Goal: Information Seeking & Learning: Learn about a topic

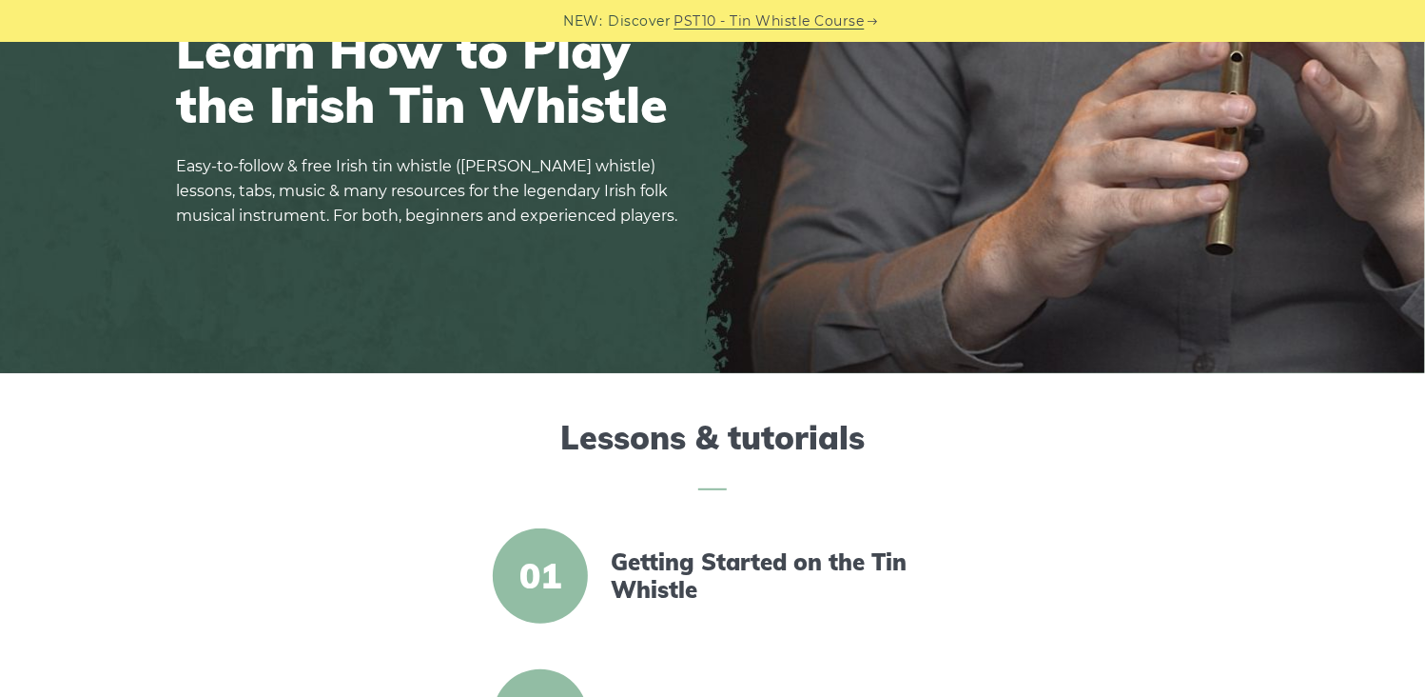
scroll to position [285, 0]
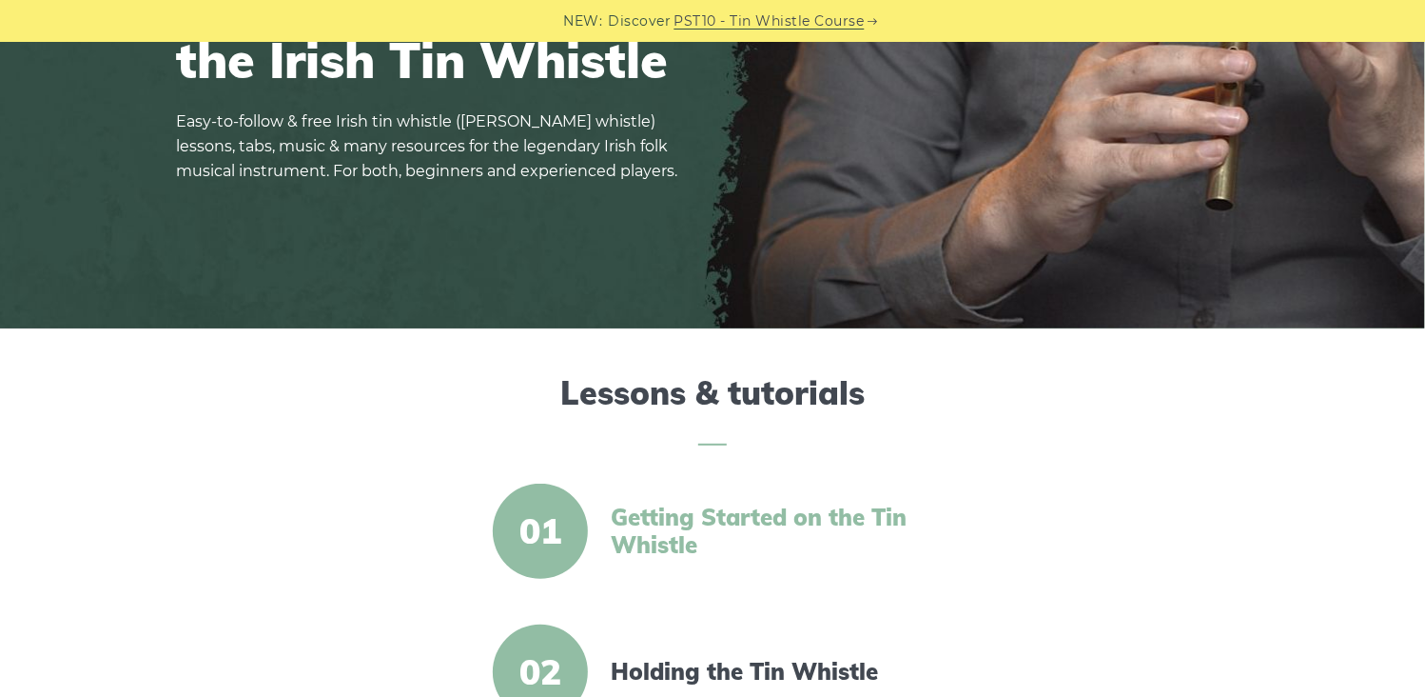
click at [637, 538] on link "Getting Started on the Tin Whistle" at bounding box center [774, 530] width 327 height 55
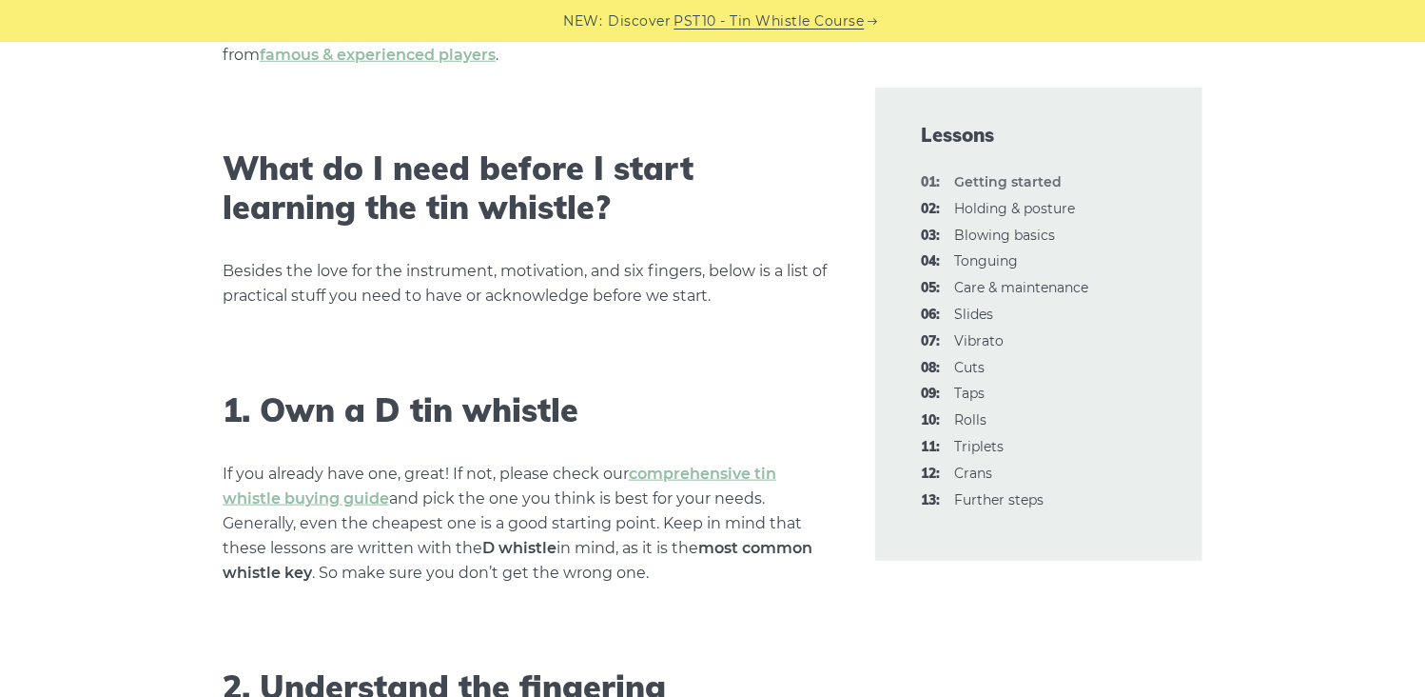
scroll to position [952, 0]
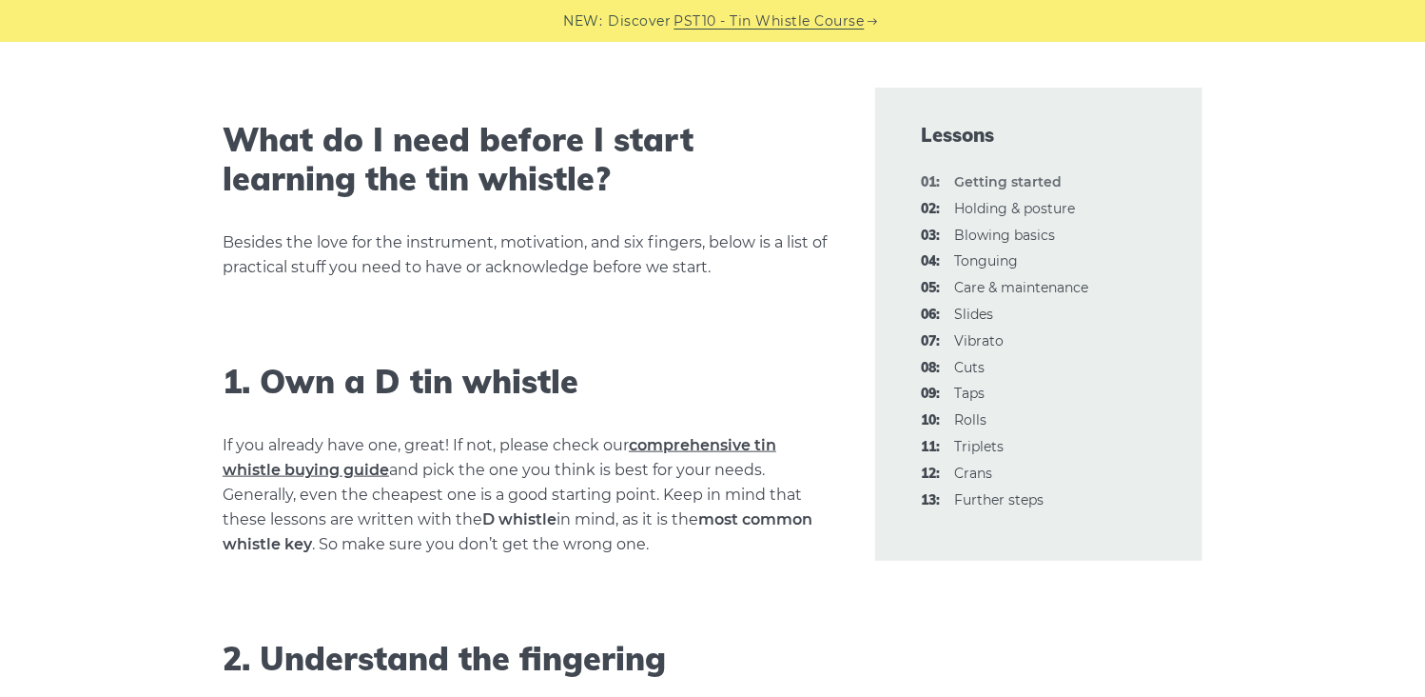
click at [711, 444] on link "comprehensive tin whistle buying guide" at bounding box center [500, 457] width 554 height 43
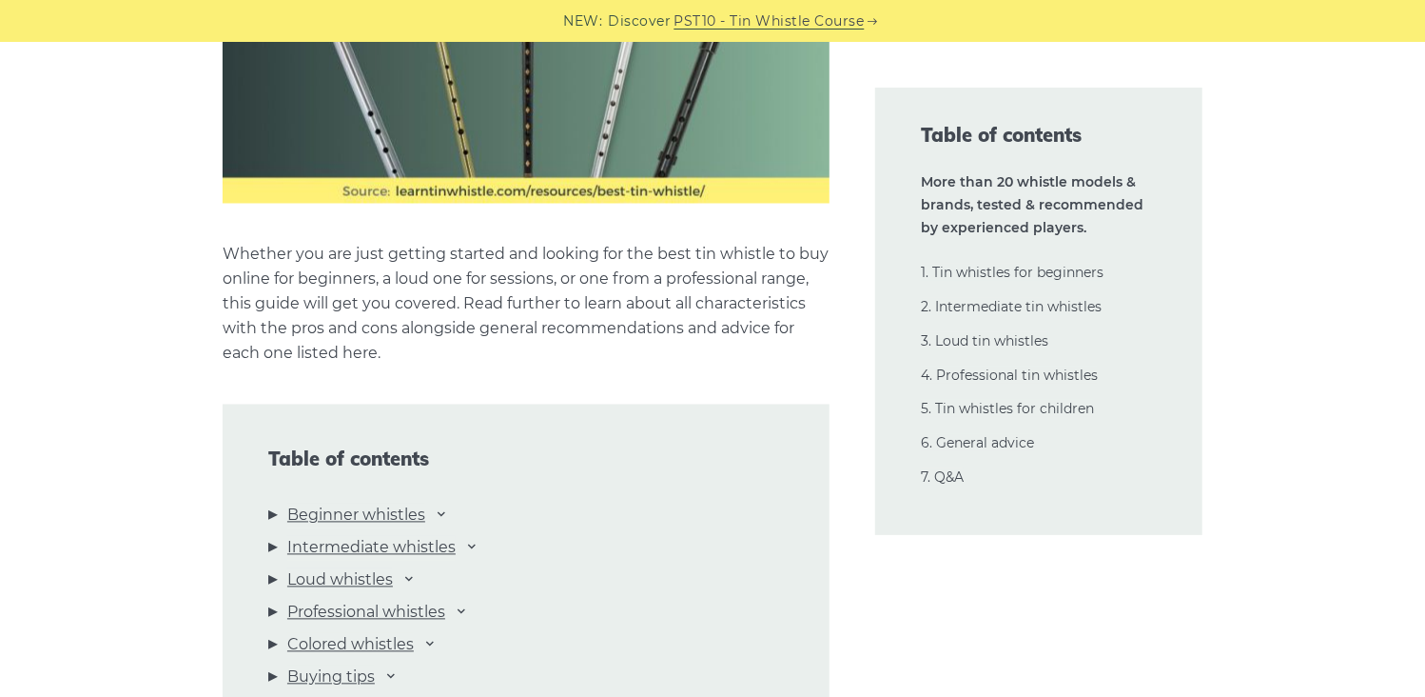
scroll to position [1808, 0]
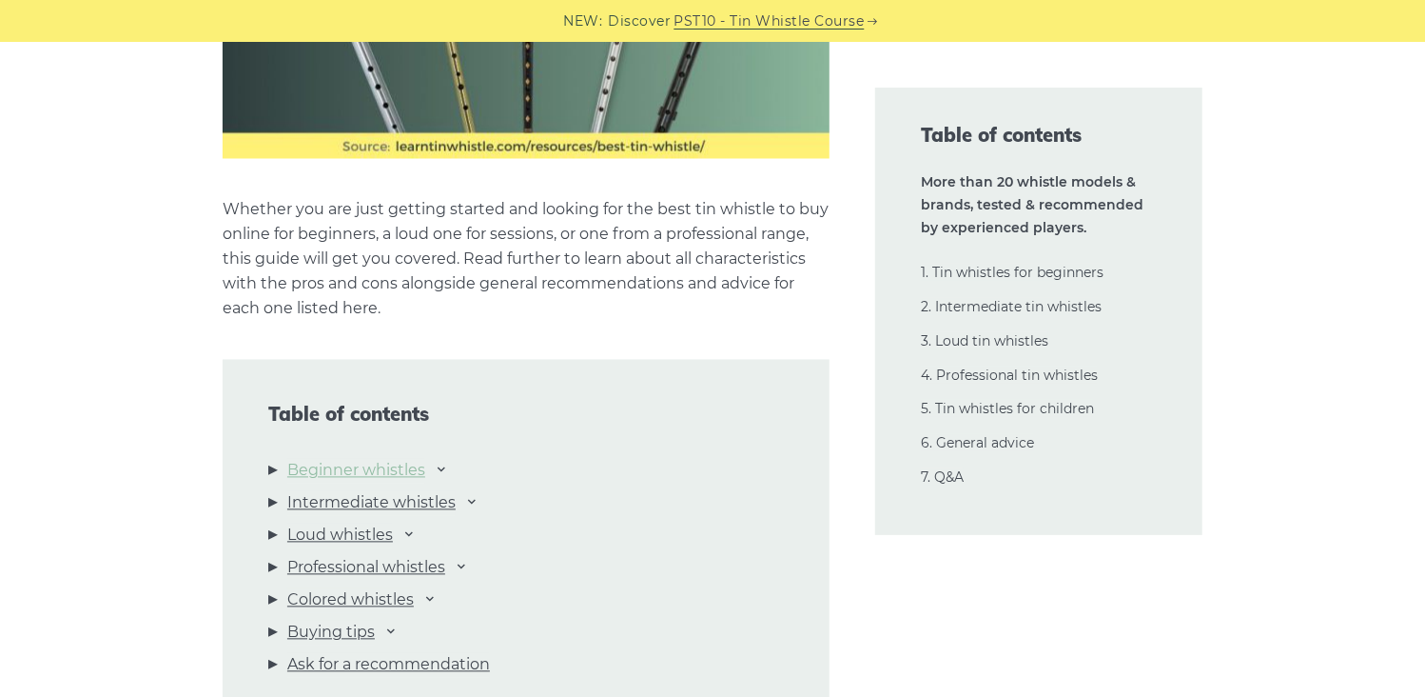
click at [334, 471] on link "Beginner whistles" at bounding box center [356, 471] width 138 height 25
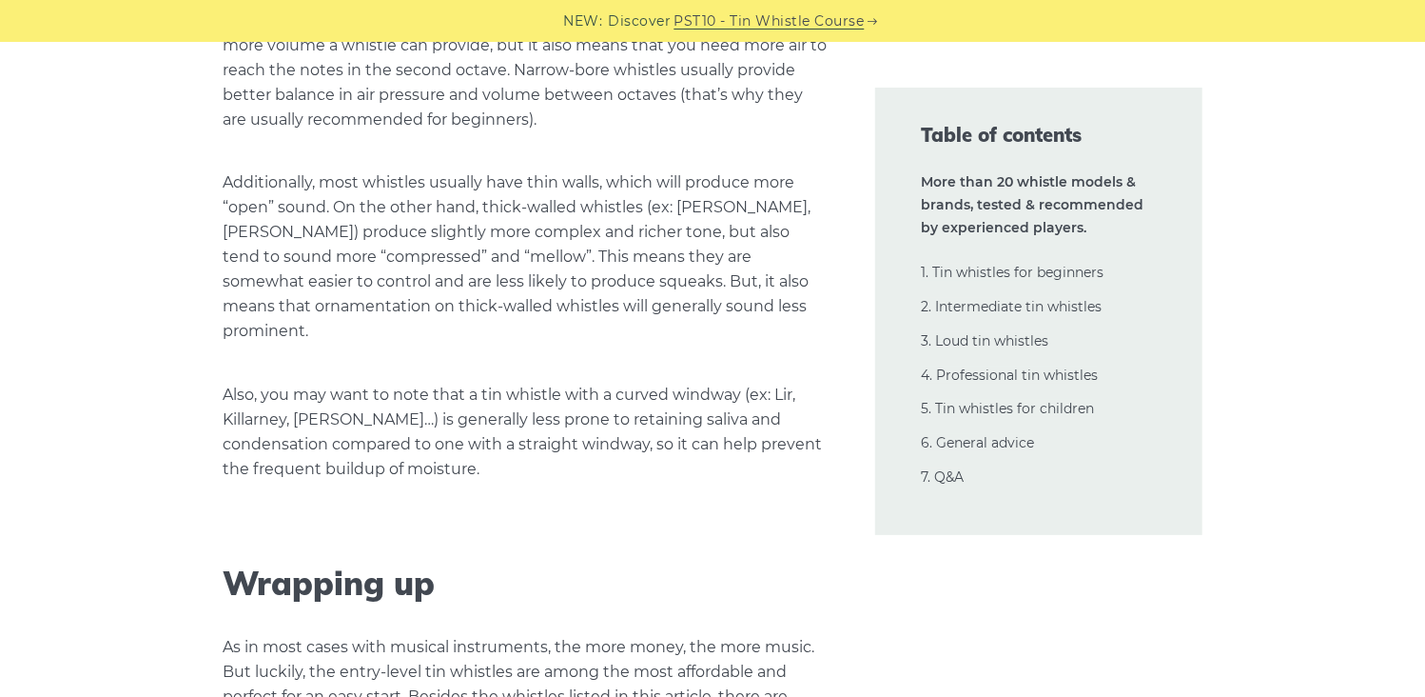
scroll to position [44702, 0]
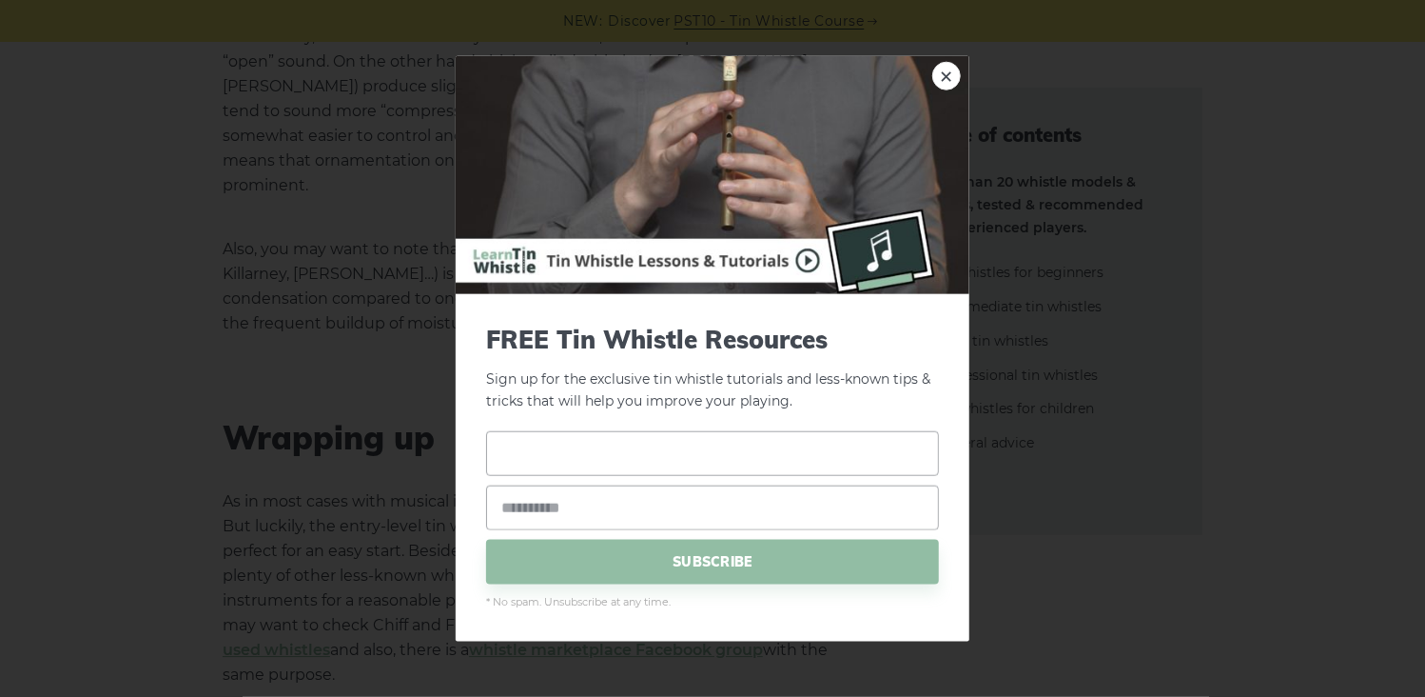
click at [566, 459] on input "text" at bounding box center [712, 452] width 453 height 45
type input "**"
type input "**********"
click at [670, 565] on span "SUBSCRIBE" at bounding box center [712, 561] width 453 height 45
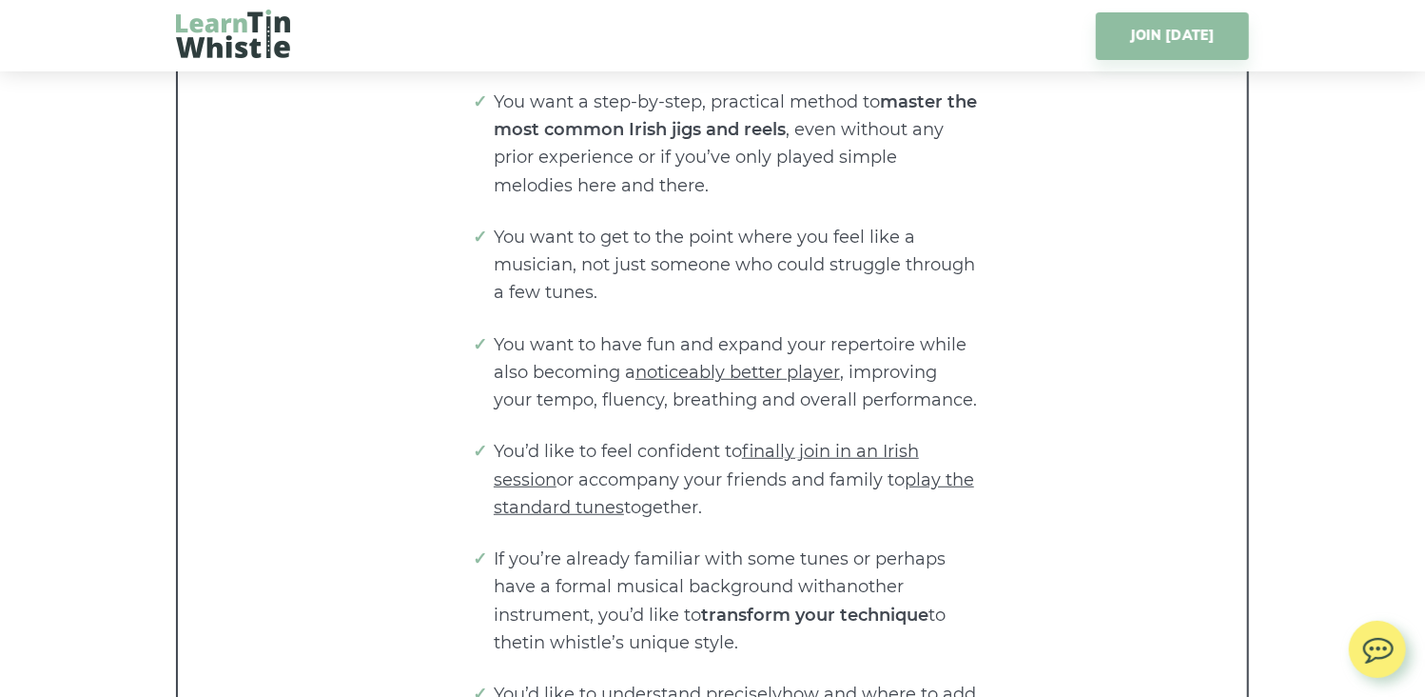
scroll to position [4187, 0]
